Goal: Information Seeking & Learning: Learn about a topic

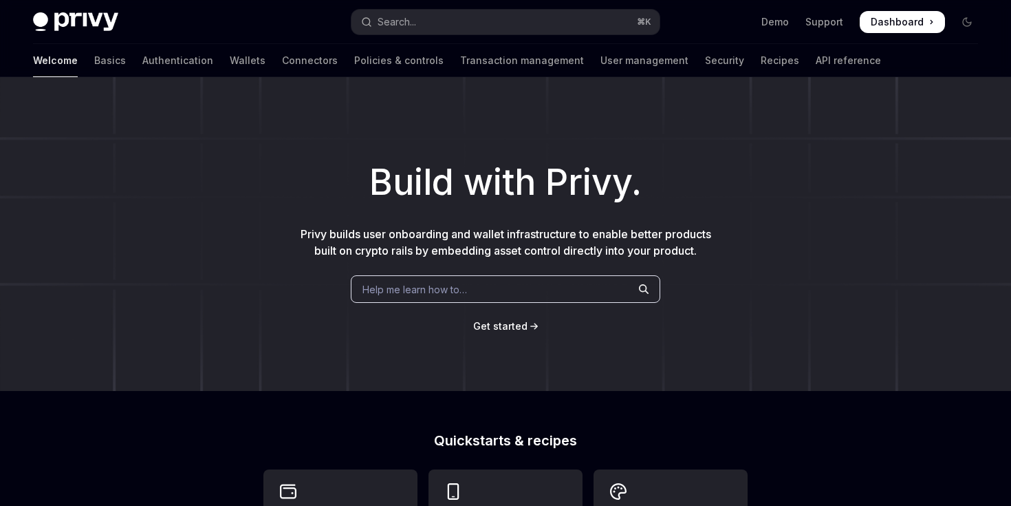
scroll to position [1, 0]
click at [502, 284] on div "Help me learn how to…" at bounding box center [506, 289] width 310 height 28
type textarea "*"
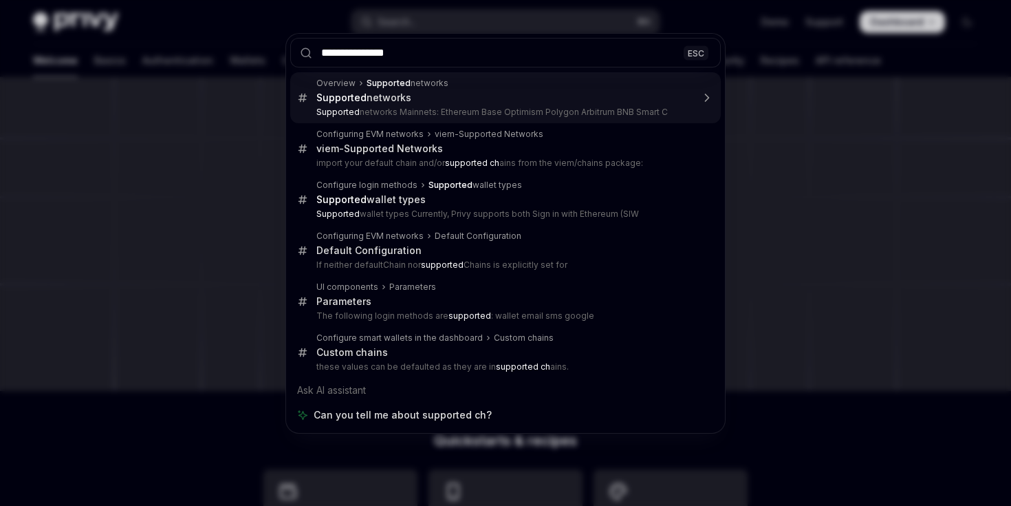
type input "**********"
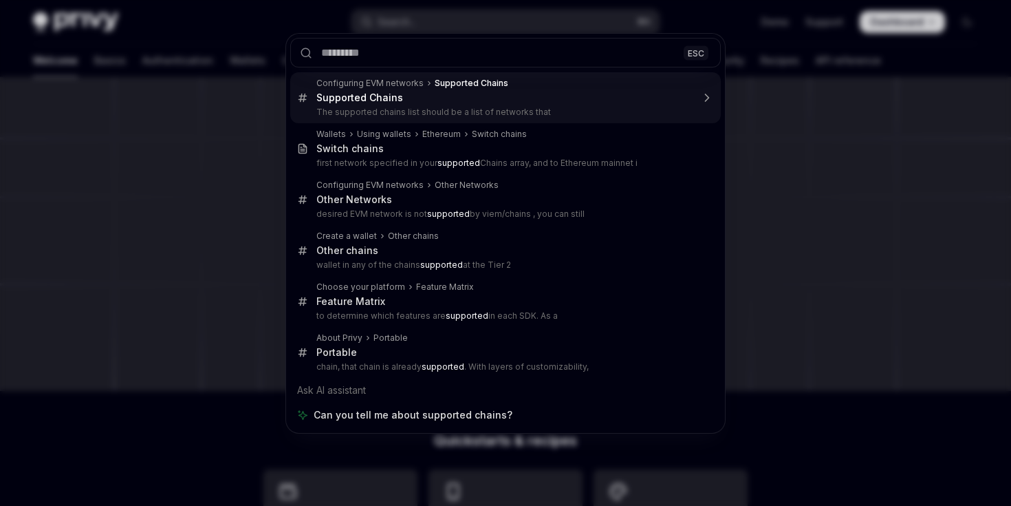
type textarea "*"
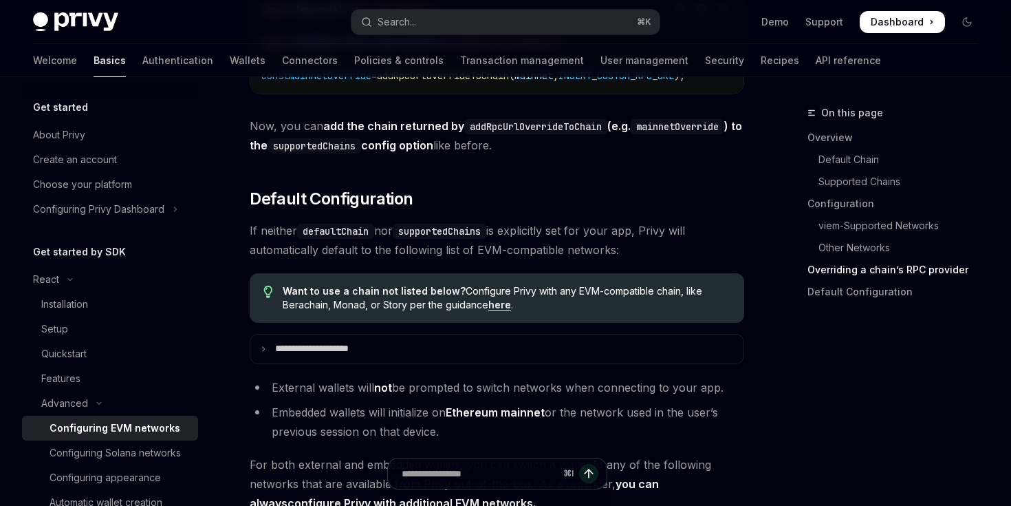
scroll to position [3321, 0]
